Goal: Transaction & Acquisition: Purchase product/service

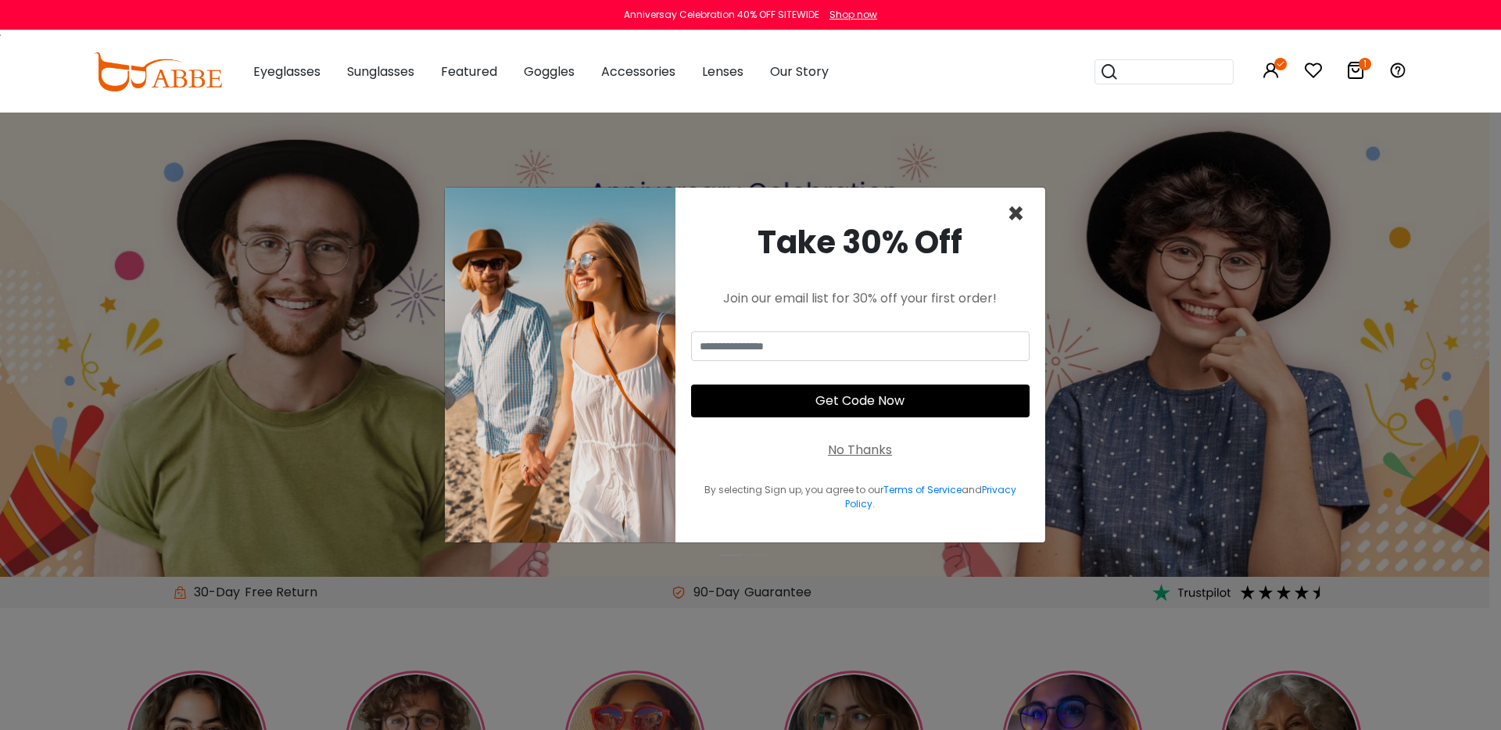
click at [1014, 213] on span "×" at bounding box center [1016, 214] width 18 height 40
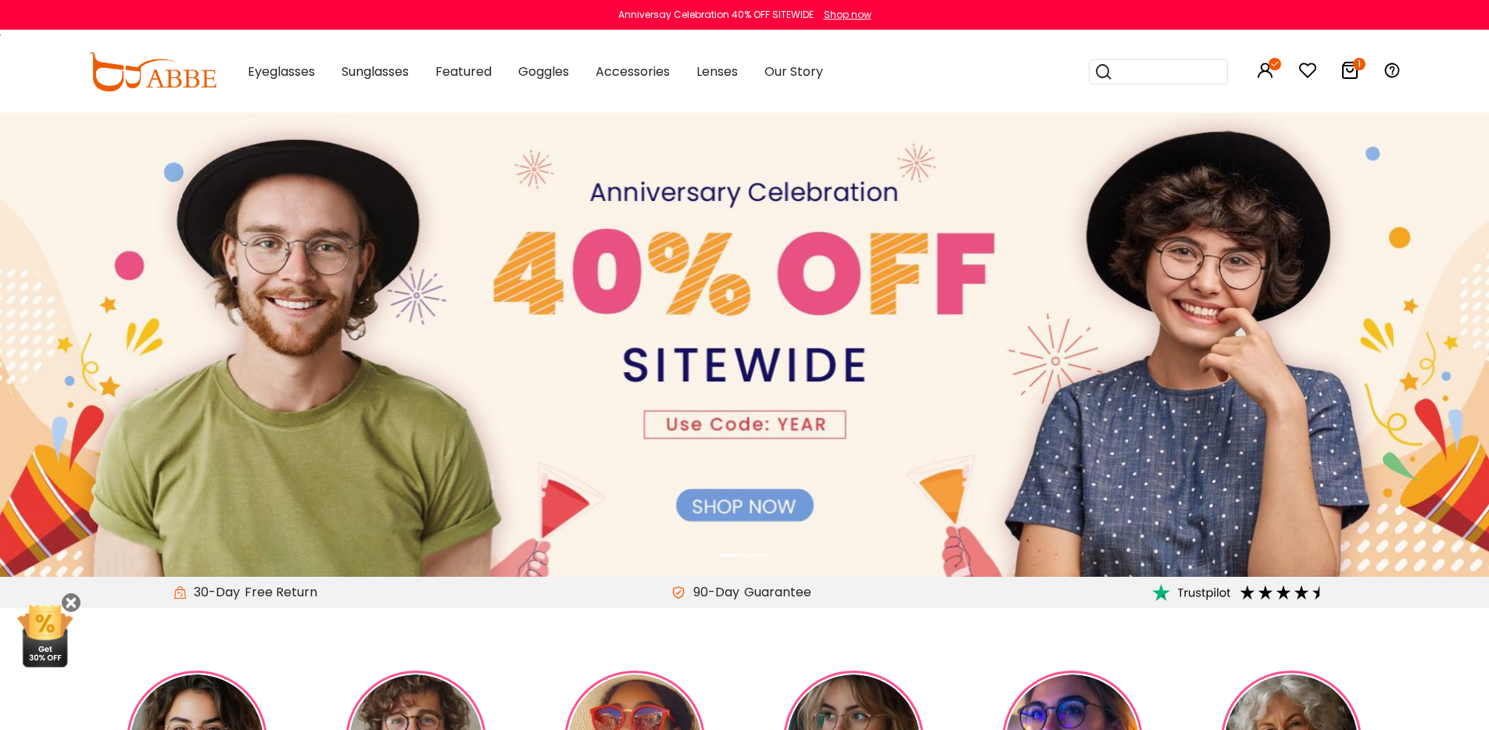
scroll to position [26, 0]
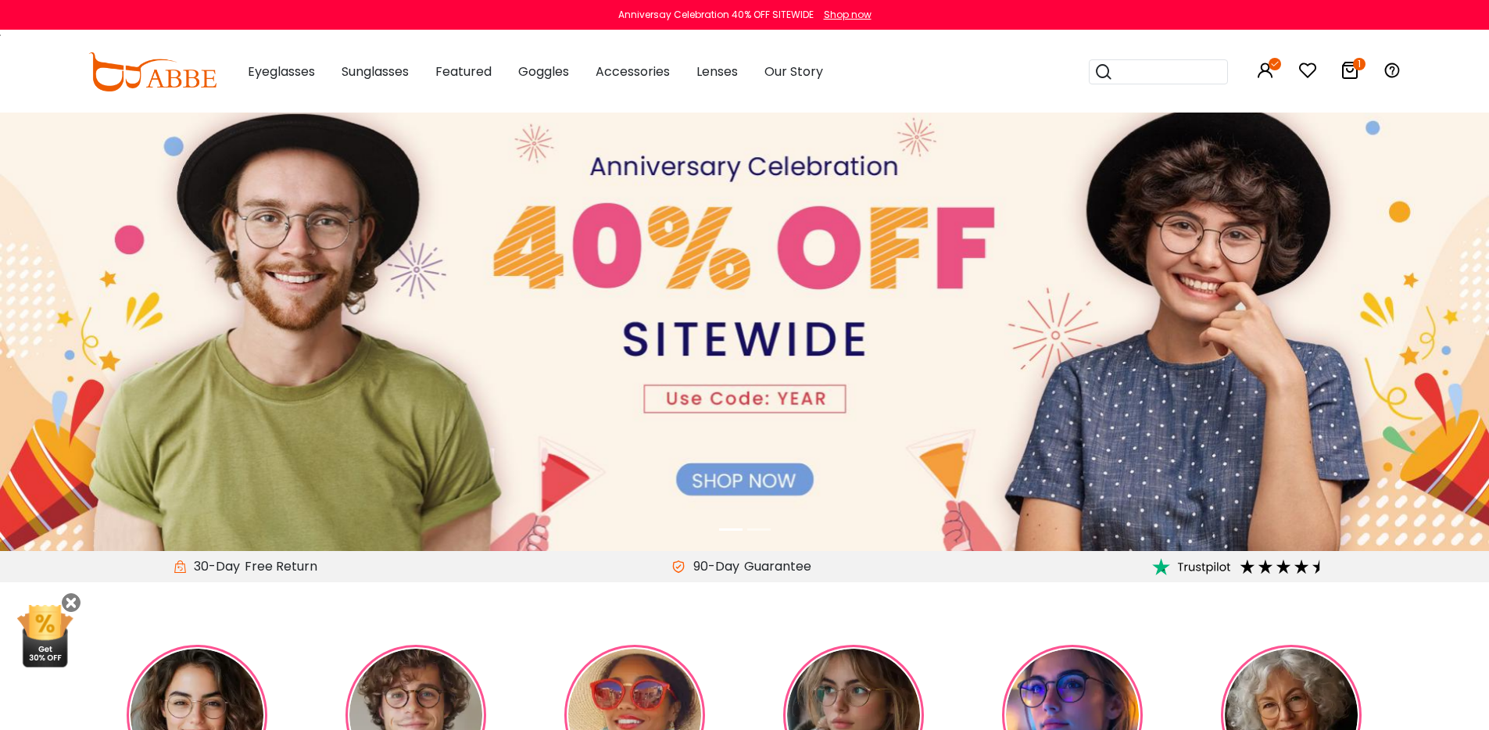
click at [1346, 69] on icon at bounding box center [1350, 70] width 19 height 19
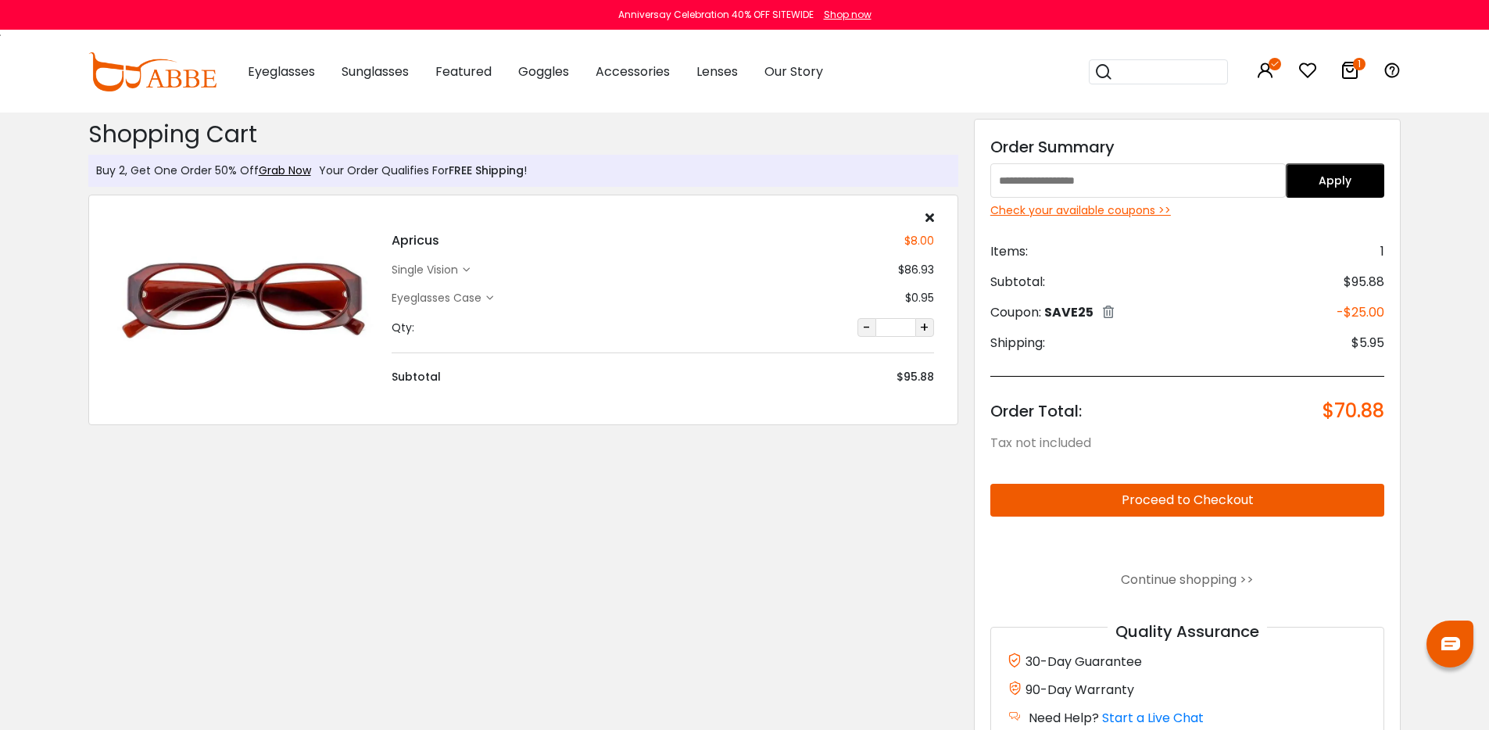
click at [1112, 313] on icon at bounding box center [1108, 312] width 11 height 13
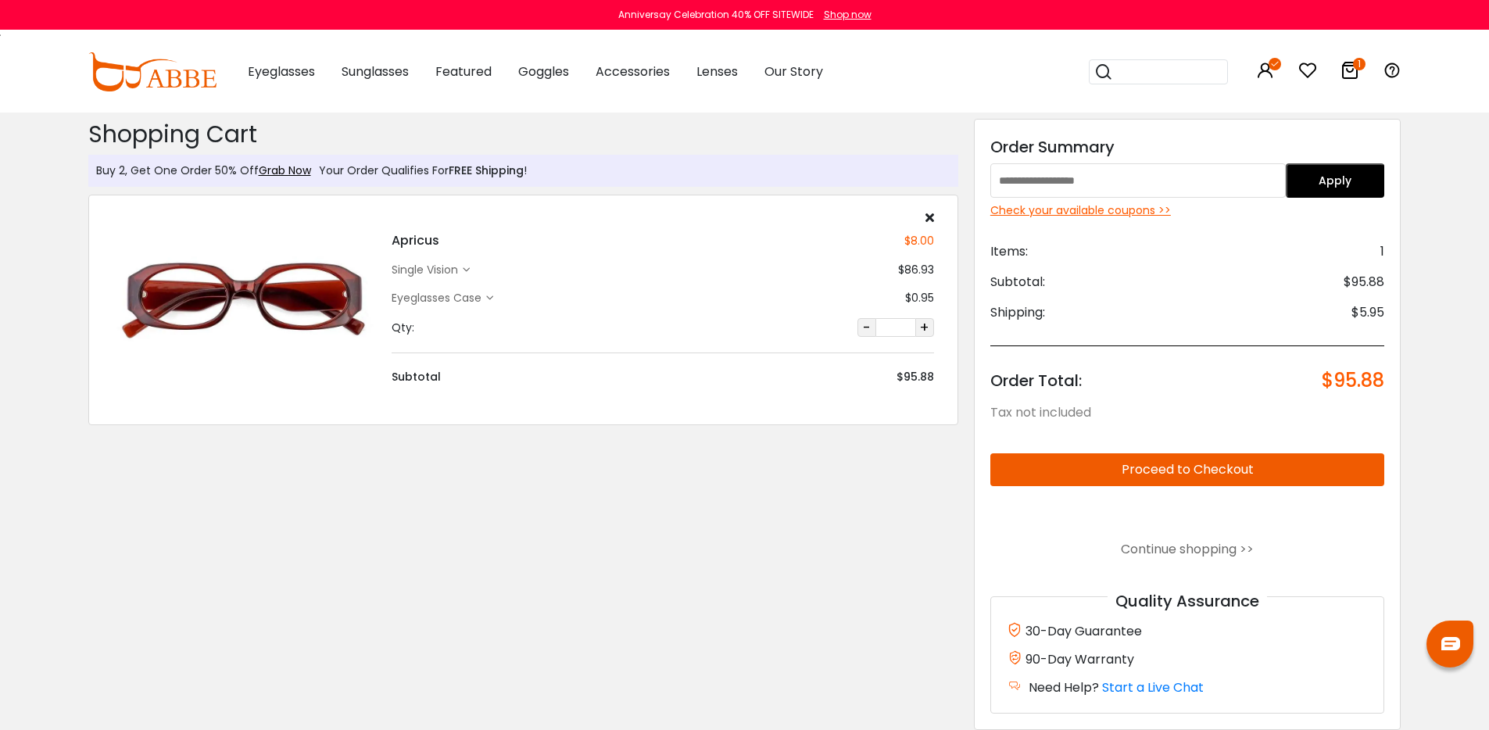
click at [1146, 176] on input "text" at bounding box center [1137, 180] width 295 height 34
type input "****"
click at [1344, 184] on button "Apply" at bounding box center [1335, 180] width 98 height 34
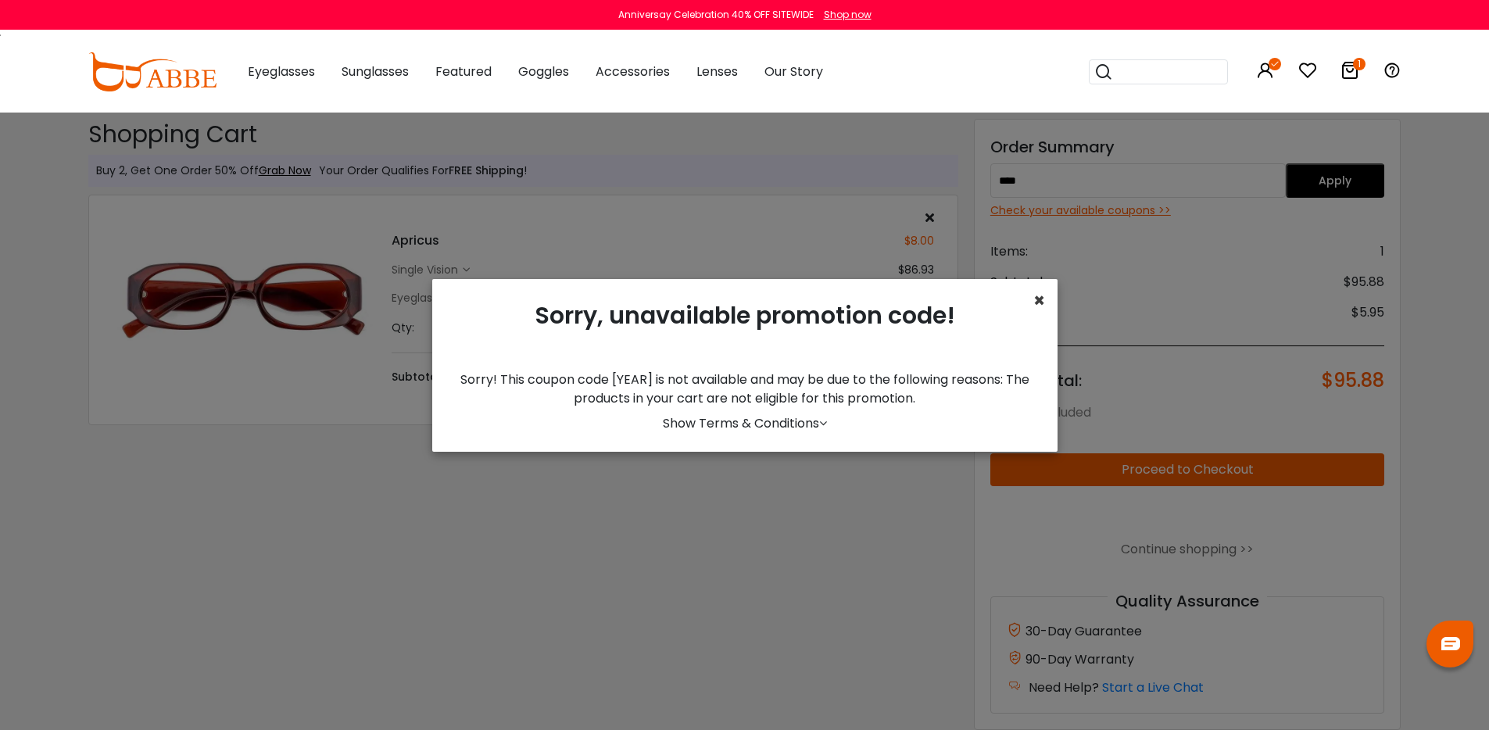
click at [1040, 302] on span "×" at bounding box center [1039, 301] width 12 height 26
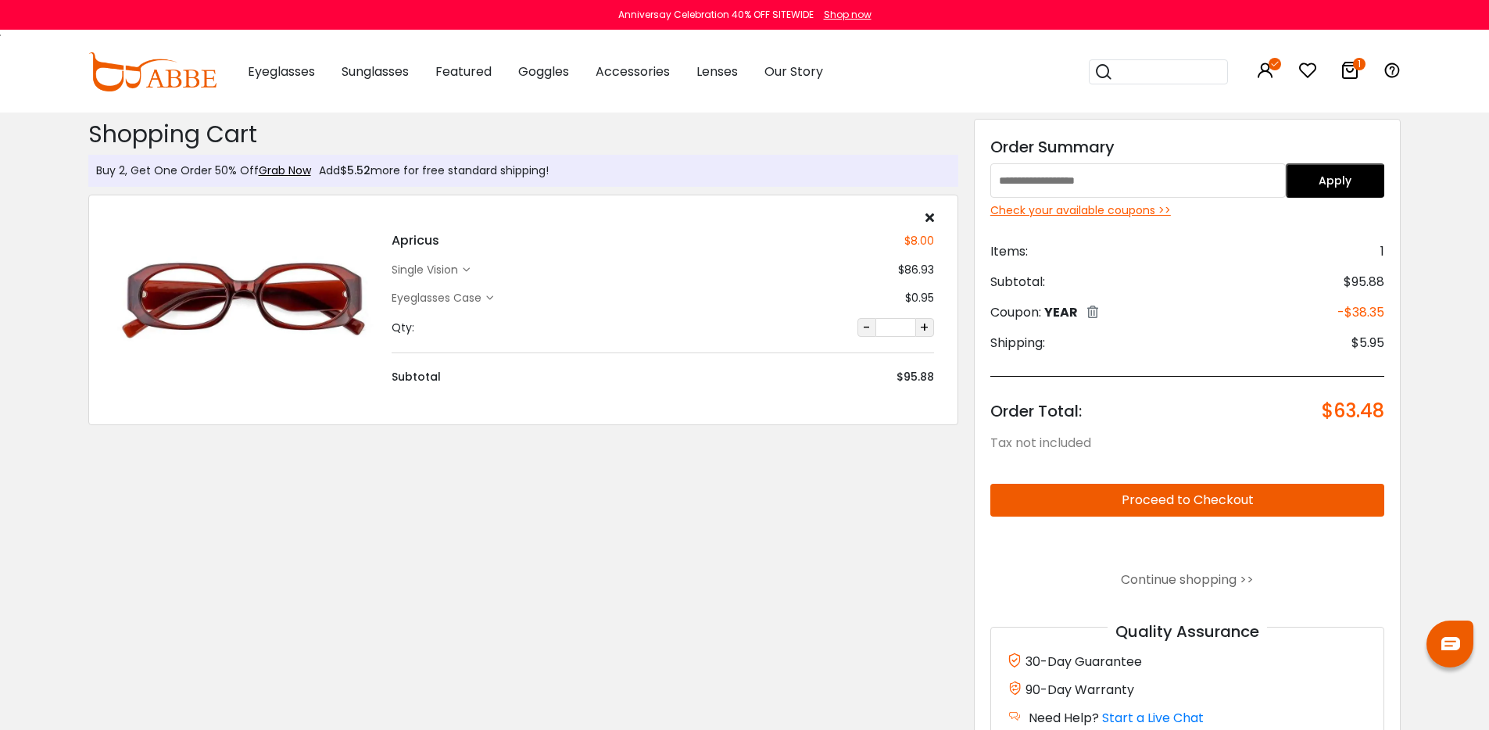
click at [1097, 312] on icon at bounding box center [1092, 312] width 11 height 13
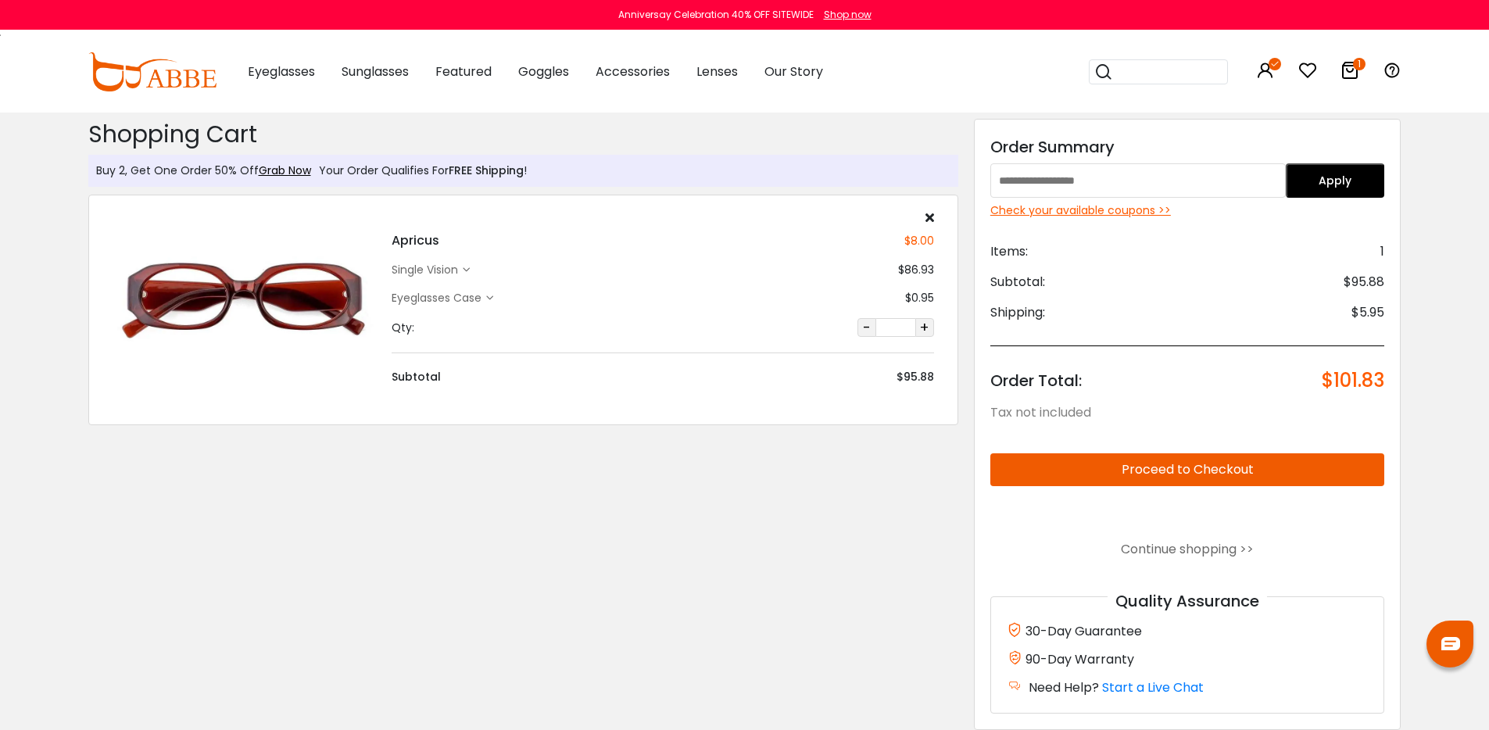
click at [1199, 183] on input "text" at bounding box center [1137, 180] width 295 height 34
type input "****"
click at [1133, 213] on div "Check your available coupons >>" at bounding box center [1187, 210] width 395 height 16
